Goal: Task Accomplishment & Management: Manage account settings

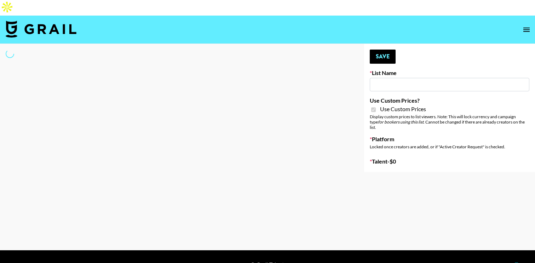
type input "ByHeart ([DATE])"
checkbox input "true"
select select "Brand"
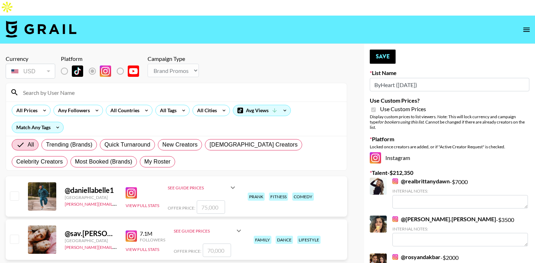
click at [96, 139] on div "All Trending (Brands) Quick Turnaround New Creators [DEMOGRAPHIC_DATA] Creators…" at bounding box center [176, 153] width 332 height 34
click at [140, 156] on label "My Roster" at bounding box center [157, 161] width 35 height 11
click at [144, 162] on input "My Roster" at bounding box center [144, 162] width 0 height 0
radio input "true"
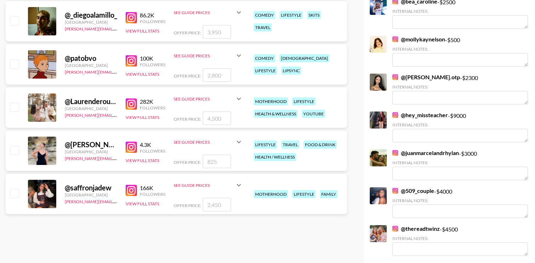
scroll to position [521, 0]
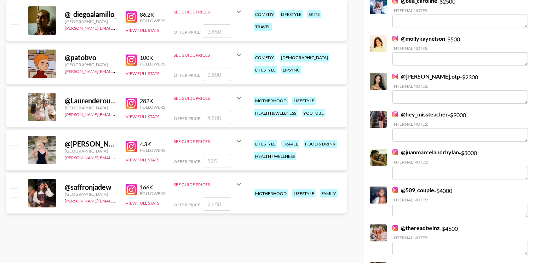
click at [14, 102] on input "checkbox" at bounding box center [14, 106] width 8 height 8
checkbox input "true"
drag, startPoint x: 221, startPoint y: 102, endPoint x: 201, endPoint y: 102, distance: 20.2
click at [201, 111] on div "Offer Price: 4500" at bounding box center [208, 117] width 69 height 13
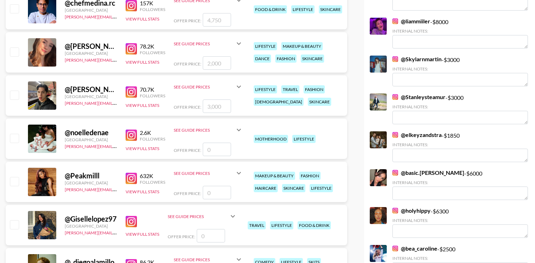
scroll to position [0, 0]
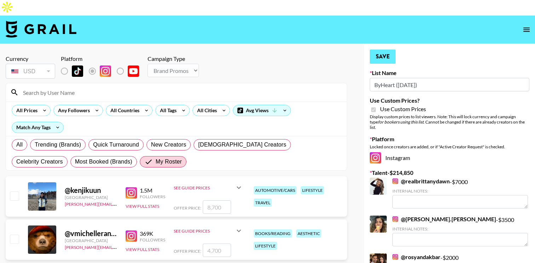
type input "2500"
click at [383, 49] on button "Save" at bounding box center [382, 56] width 26 height 14
